Goal: Download file/media

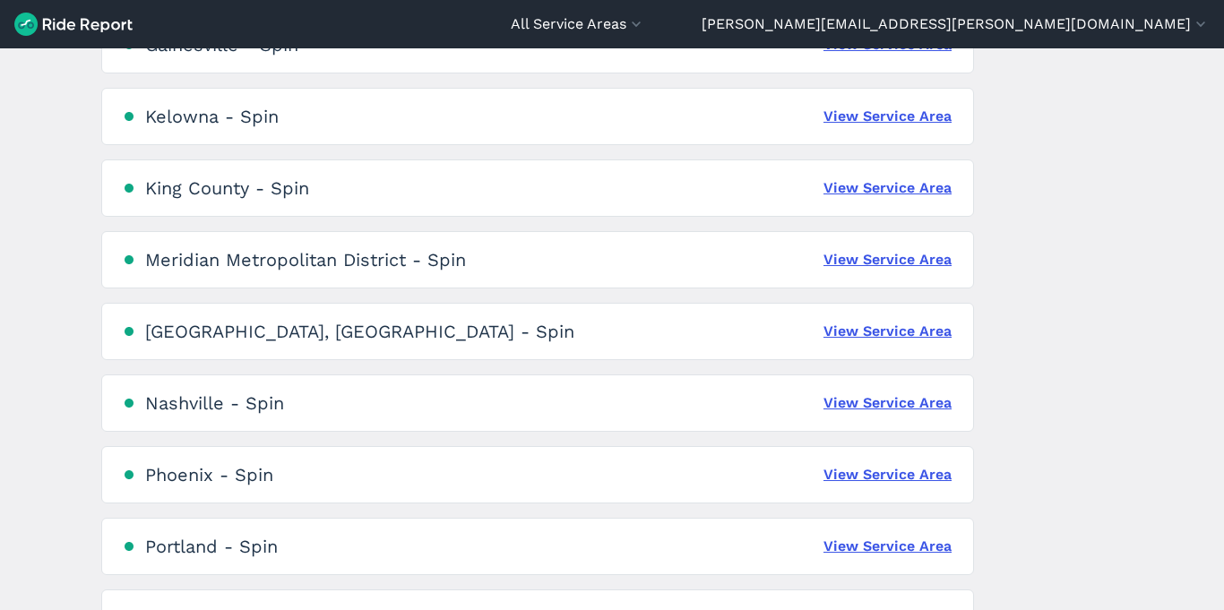
scroll to position [977, 0]
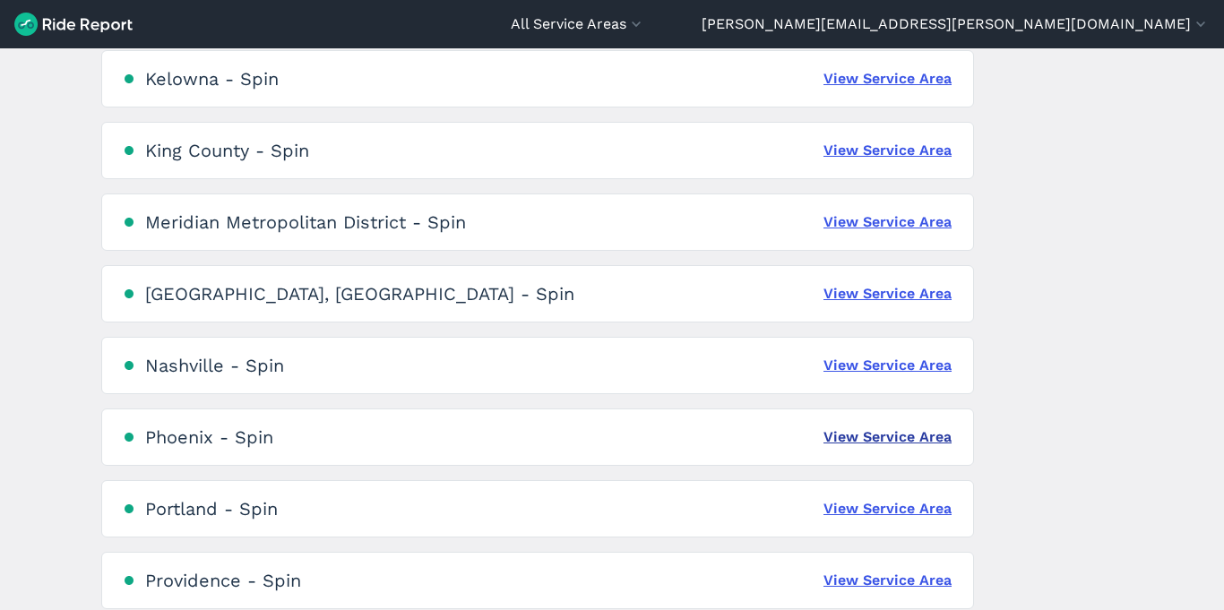
click at [892, 443] on link "View Service Area" at bounding box center [887, 436] width 128 height 21
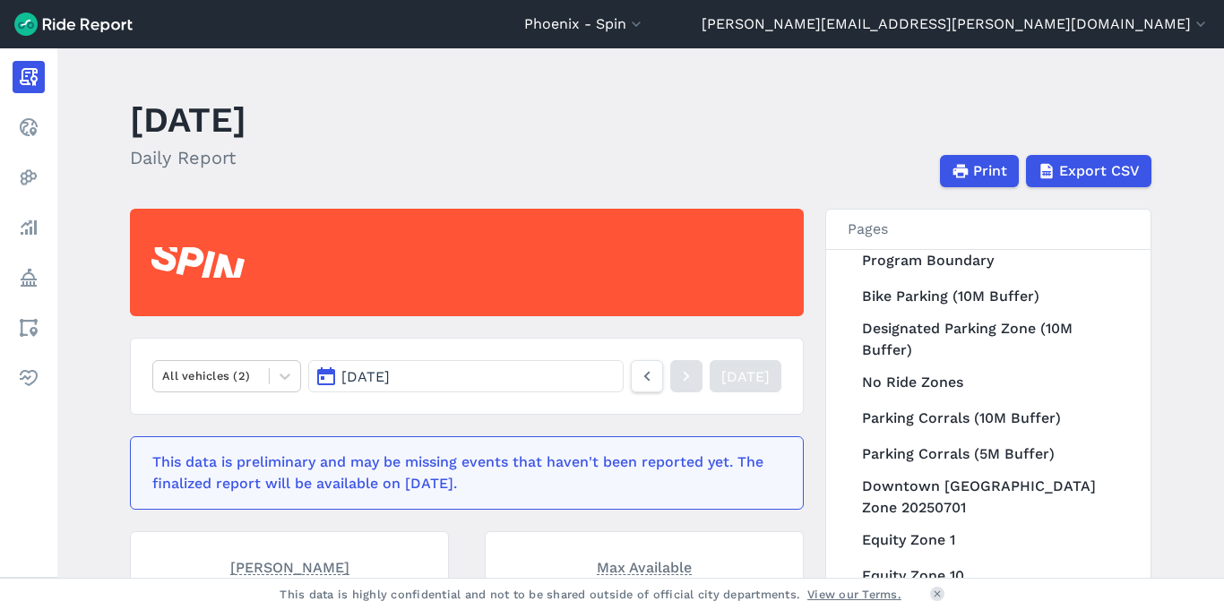
scroll to position [307, 0]
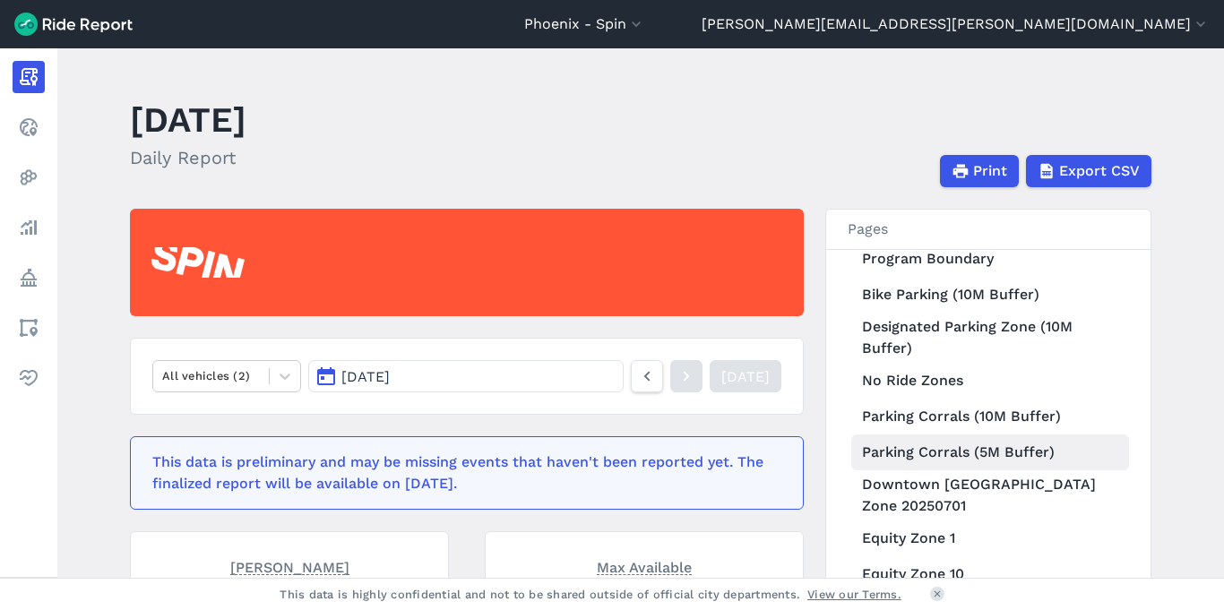
click at [985, 455] on link "Parking Corrals (5M Buffer)" at bounding box center [990, 452] width 278 height 36
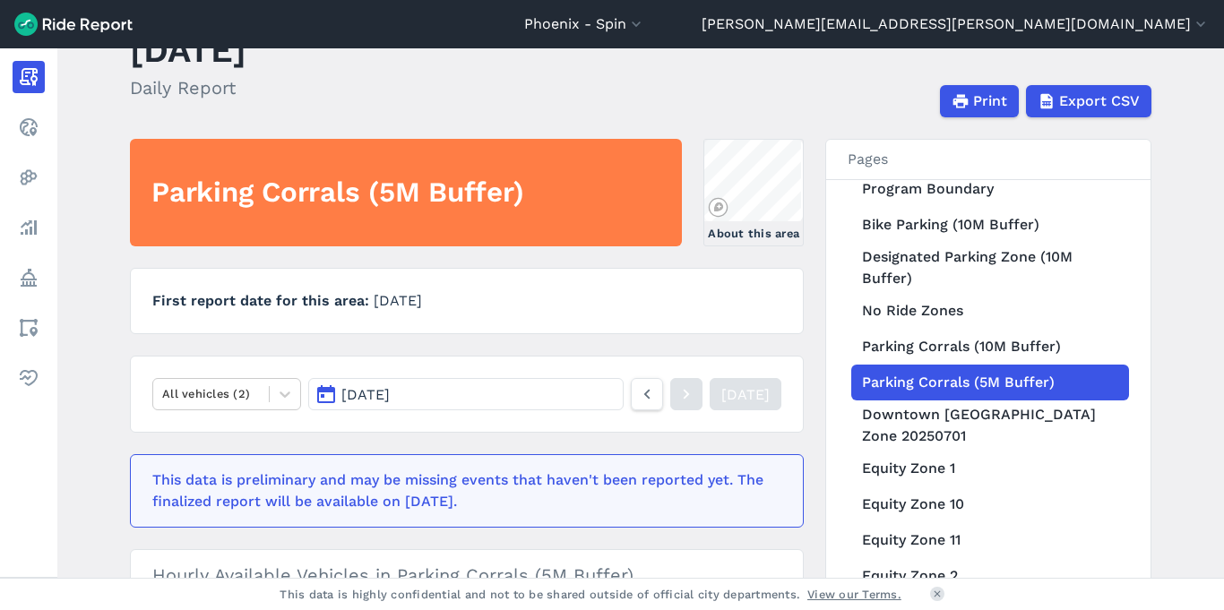
scroll to position [13, 0]
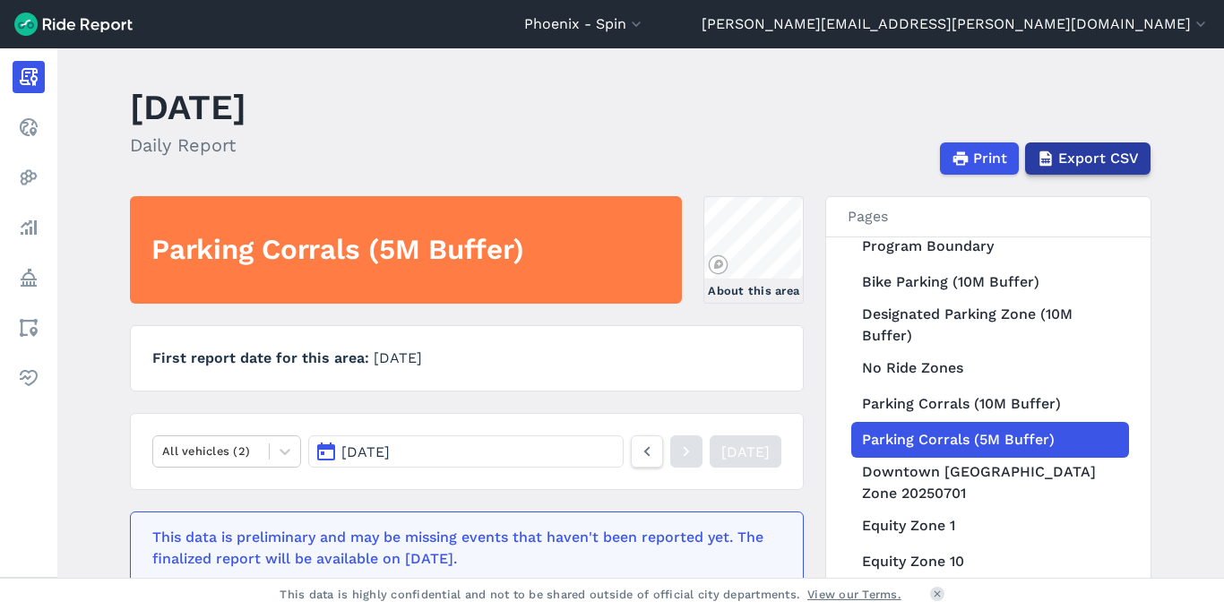
click at [1076, 159] on span "Export CSV" at bounding box center [1098, 158] width 81 height 21
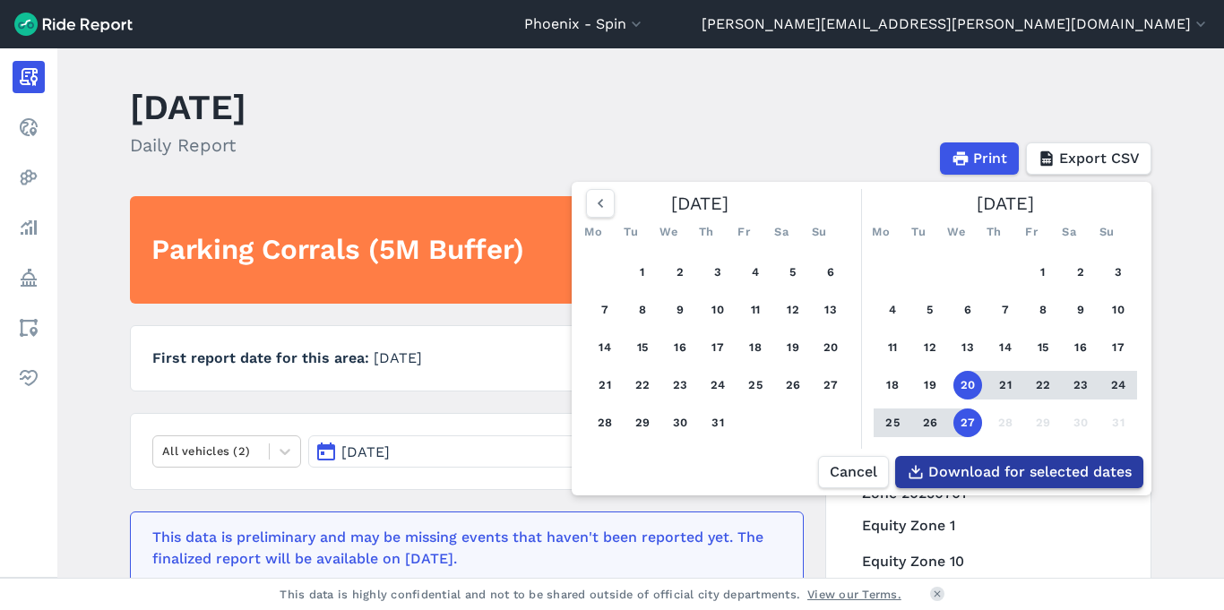
click at [1030, 481] on span "Download for selected dates" at bounding box center [1029, 471] width 203 height 21
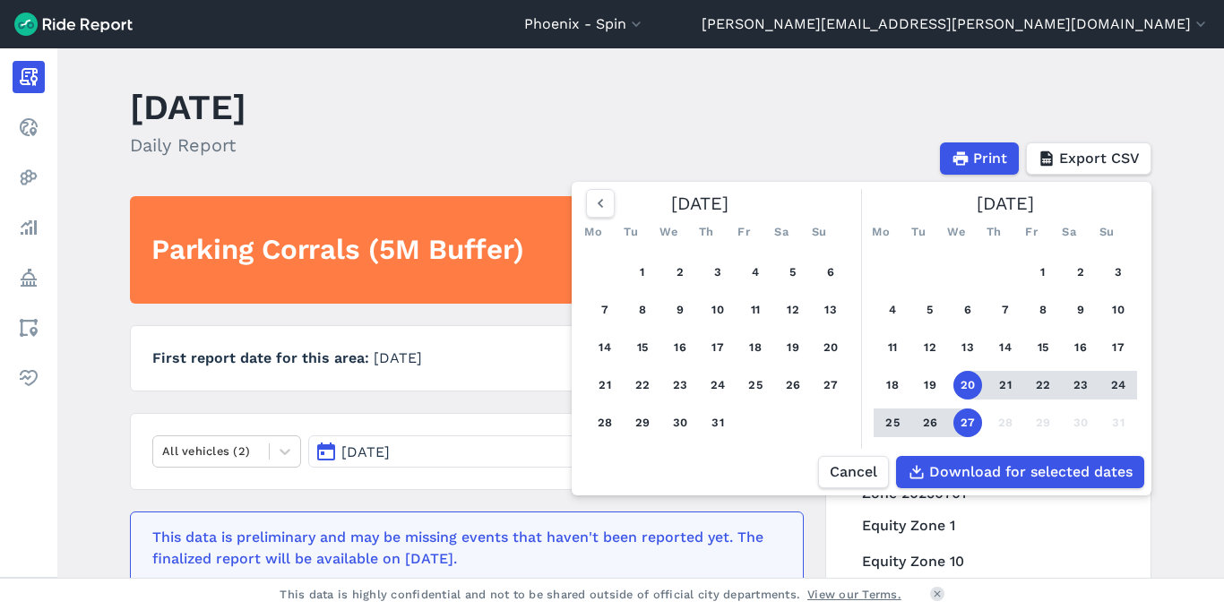
click at [677, 105] on header "[DATE] Daily Report Print Export CSV [DATE] Mo Tu We Th Fr Sa Su 1 2 3 4 5 6 7 …" at bounding box center [651, 127] width 1043 height 96
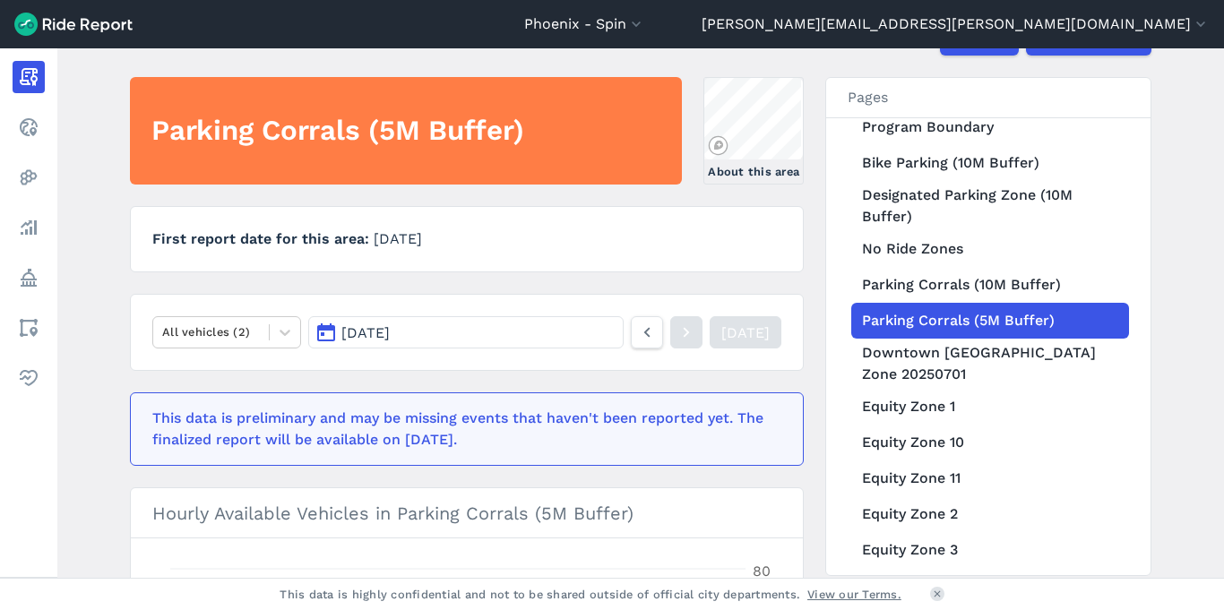
scroll to position [78, 0]
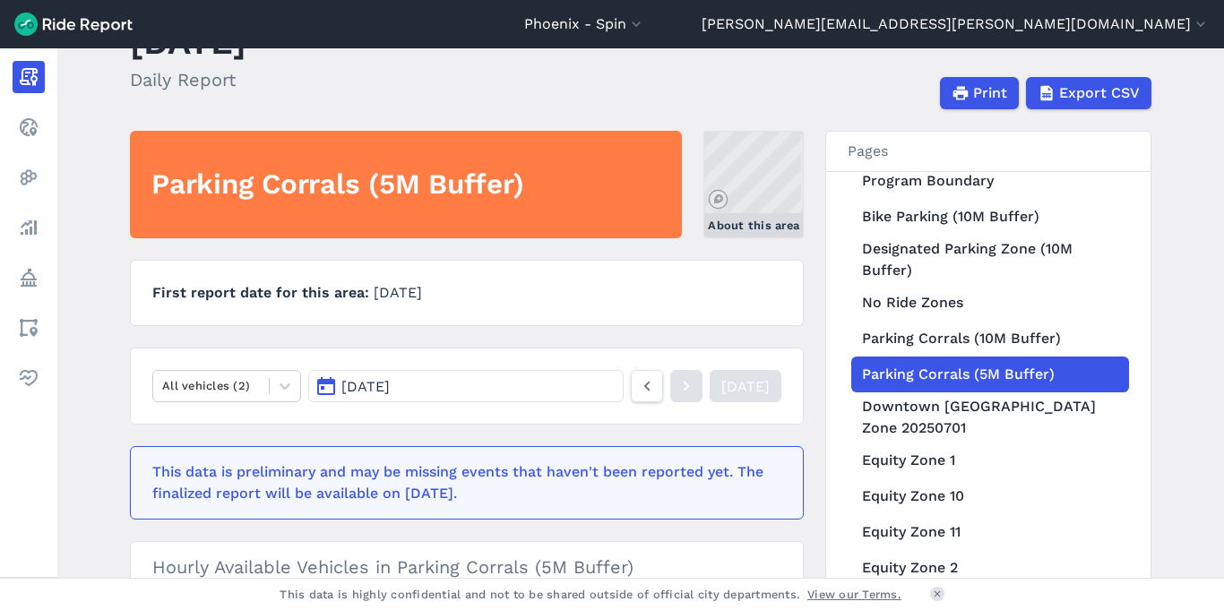
click at [755, 176] on link "About this area" at bounding box center [753, 184] width 100 height 107
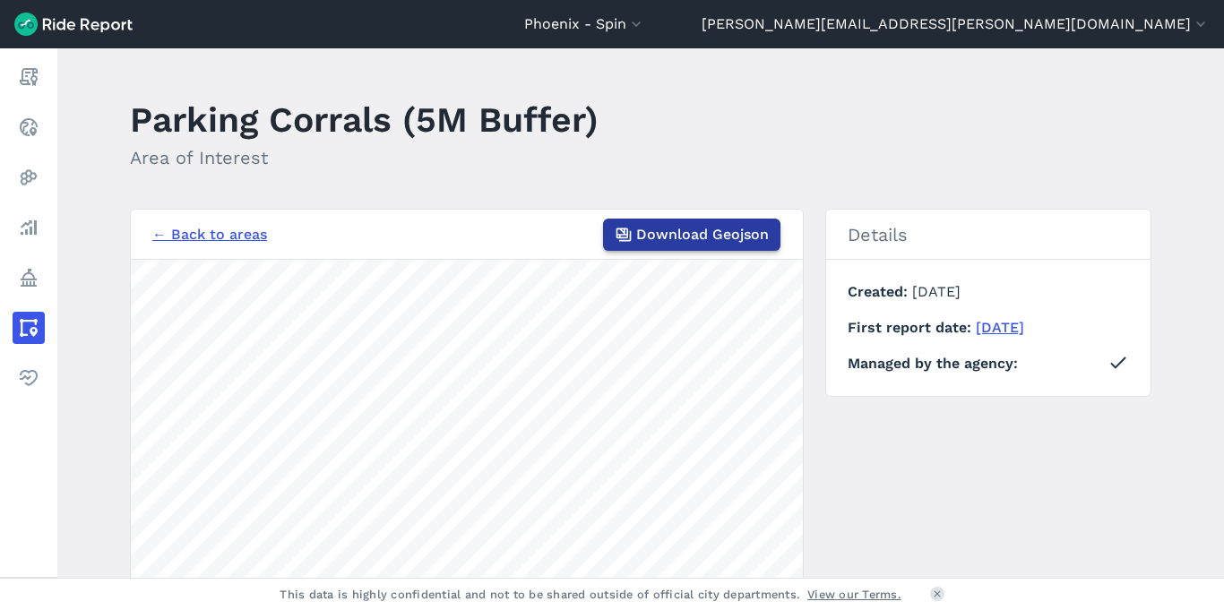
click at [725, 246] on button "Download Geojson" at bounding box center [691, 235] width 177 height 32
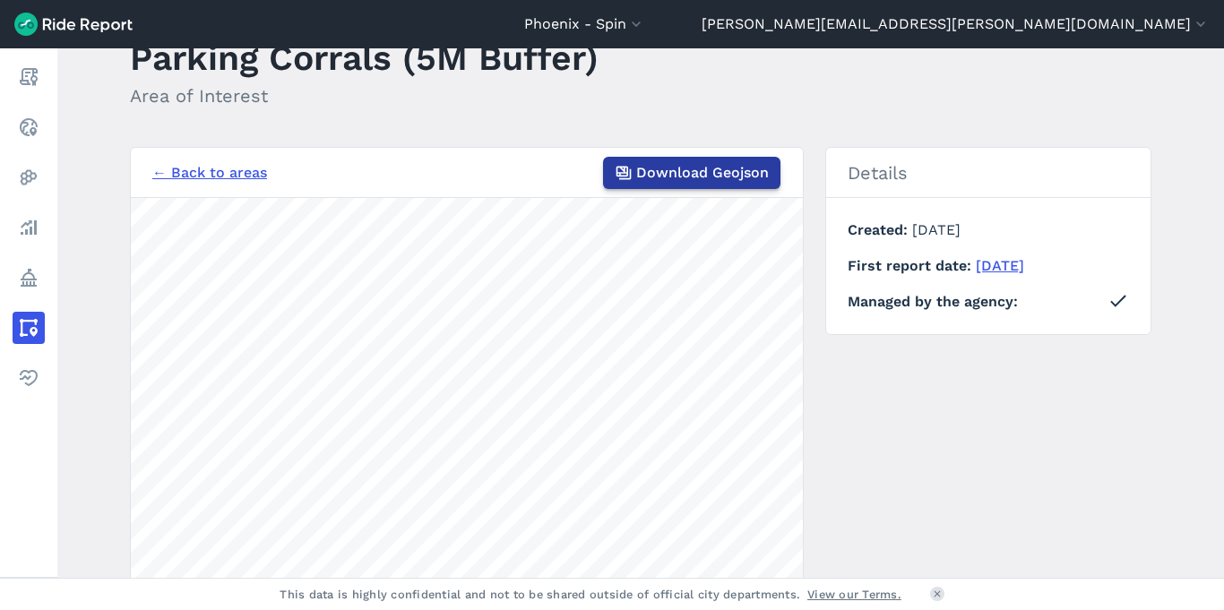
scroll to position [63, 0]
